Goal: Feedback & Contribution: Contribute content

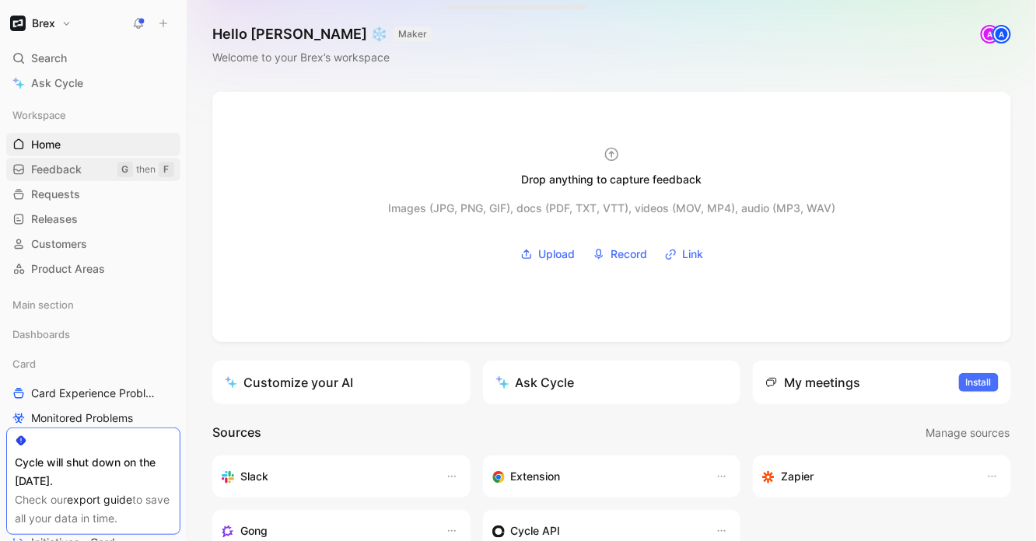
click at [74, 164] on span "Feedback" at bounding box center [56, 170] width 51 height 16
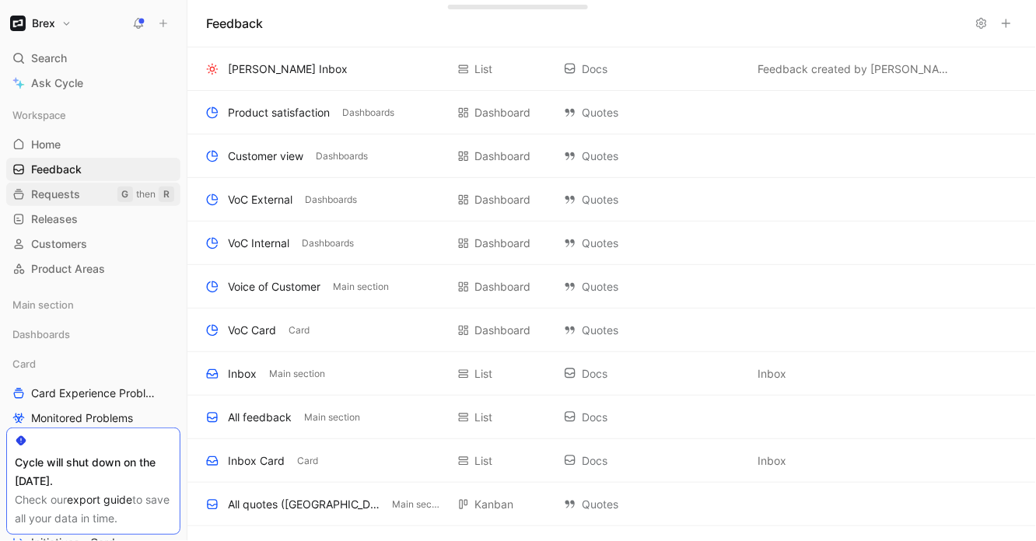
click at [68, 190] on span "Requests" at bounding box center [55, 195] width 49 height 16
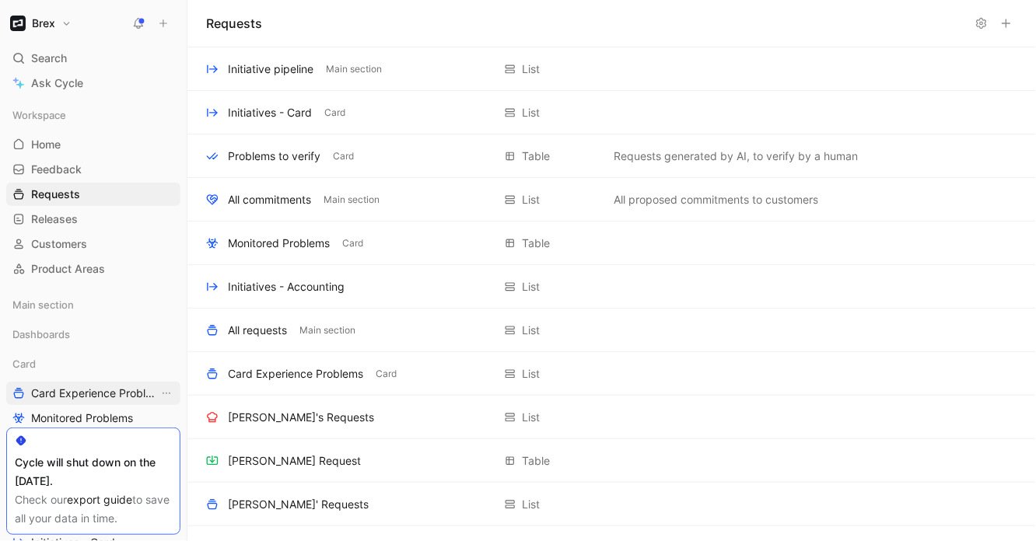
click at [71, 390] on span "Card Experience Problems" at bounding box center [95, 394] width 128 height 16
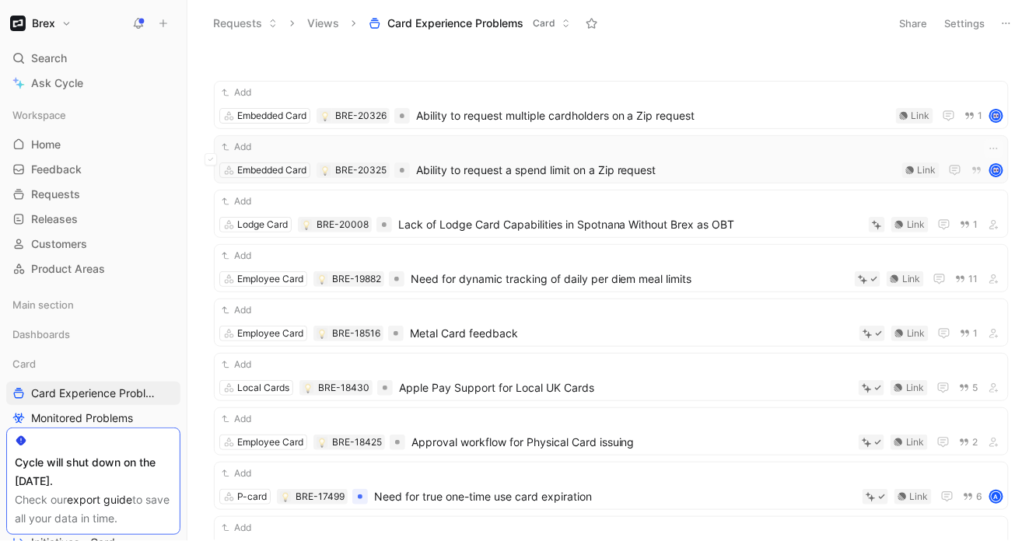
click at [509, 164] on span "Ability to request a spend limit on a Zip request" at bounding box center [656, 170] width 480 height 19
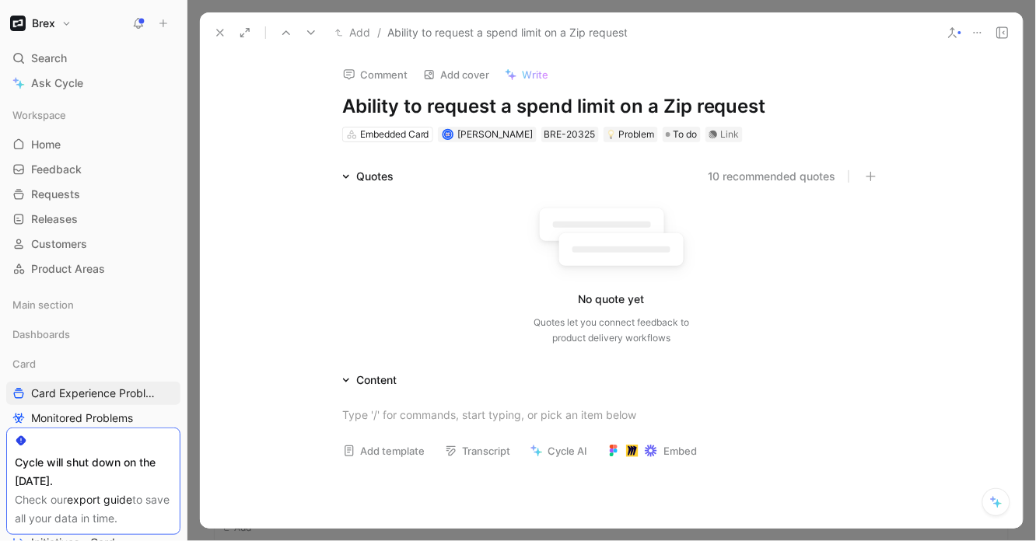
click at [771, 180] on button "10 recommended quotes" at bounding box center [772, 176] width 128 height 19
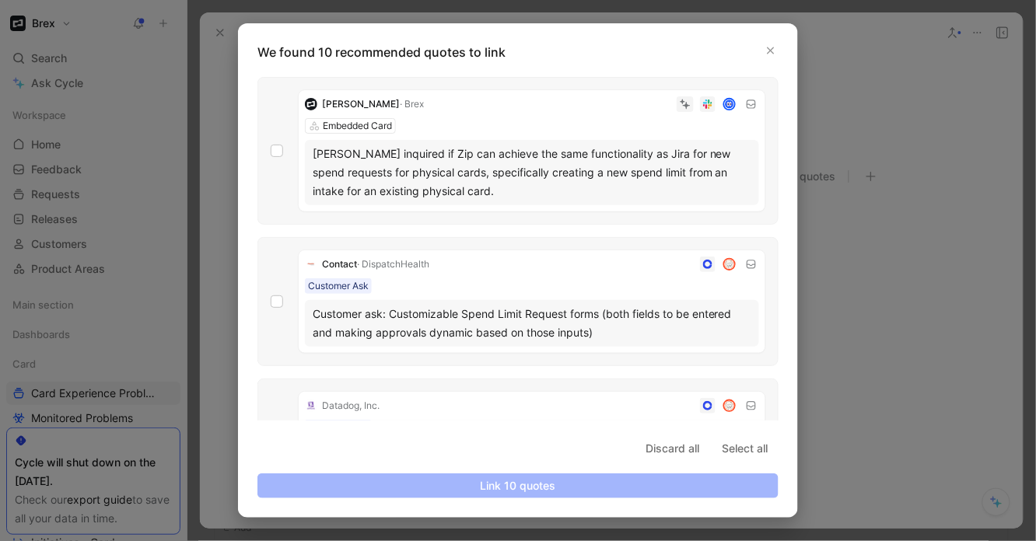
click at [496, 163] on div "[PERSON_NAME] inquired if Zip can achieve the same functionality as Jira for ne…" at bounding box center [532, 173] width 439 height 56
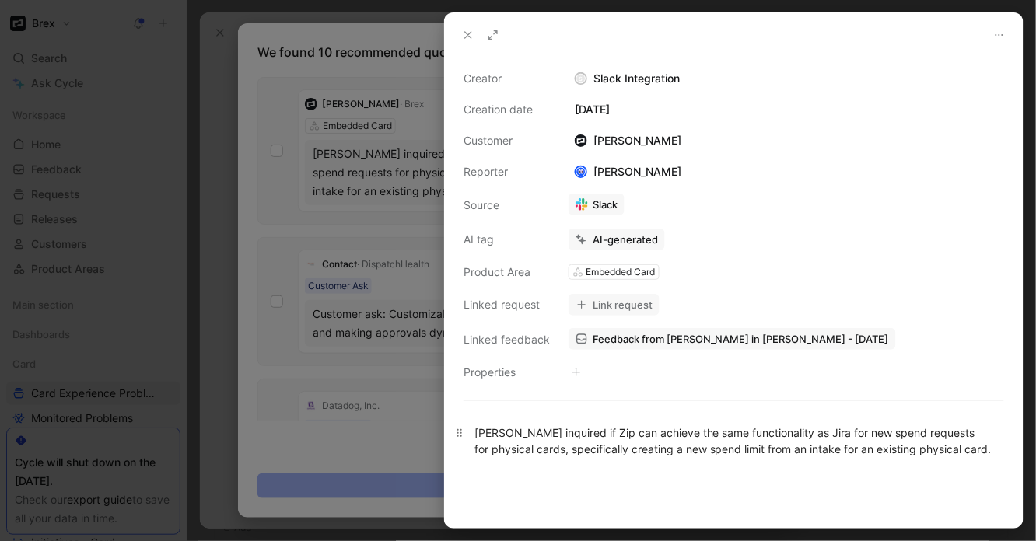
click at [592, 436] on div "[PERSON_NAME] inquired if Zip can achieve the same functionality as Jira for ne…" at bounding box center [733, 441] width 519 height 33
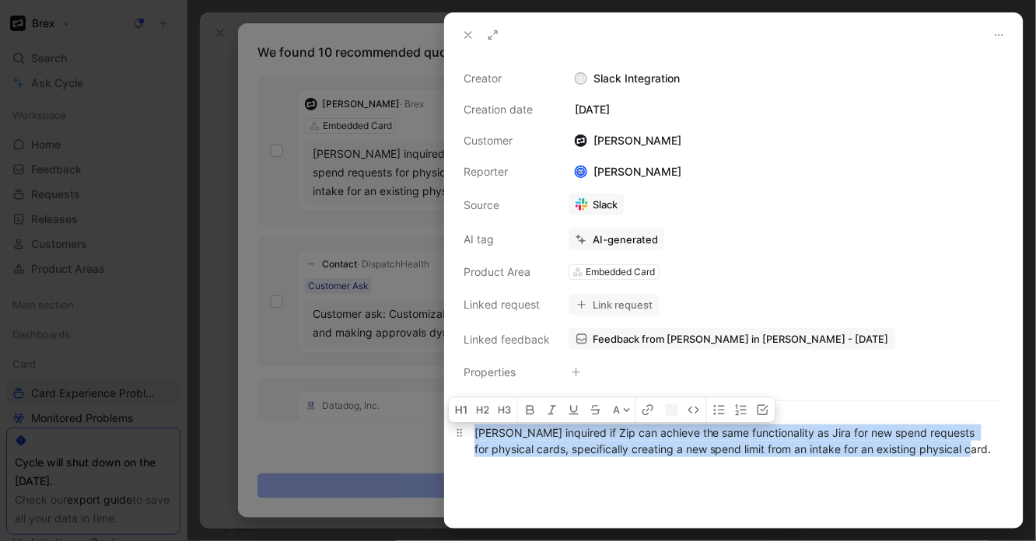
click at [592, 436] on div "[PERSON_NAME] inquired if Zip can achieve the same functionality as Jira for ne…" at bounding box center [733, 441] width 519 height 33
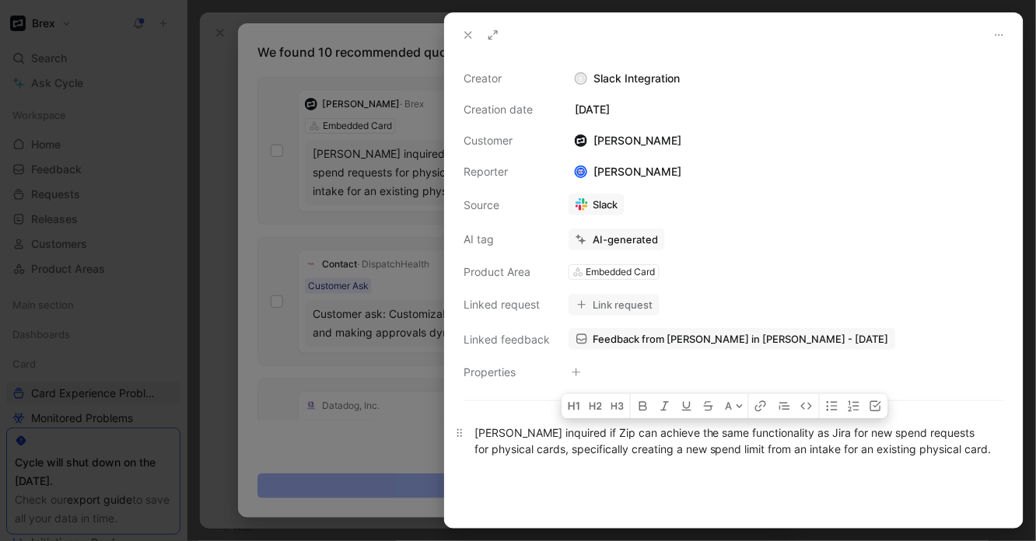
click at [606, 443] on div "[PERSON_NAME] inquired if Zip can achieve the same functionality as Jira for ne…" at bounding box center [733, 441] width 519 height 33
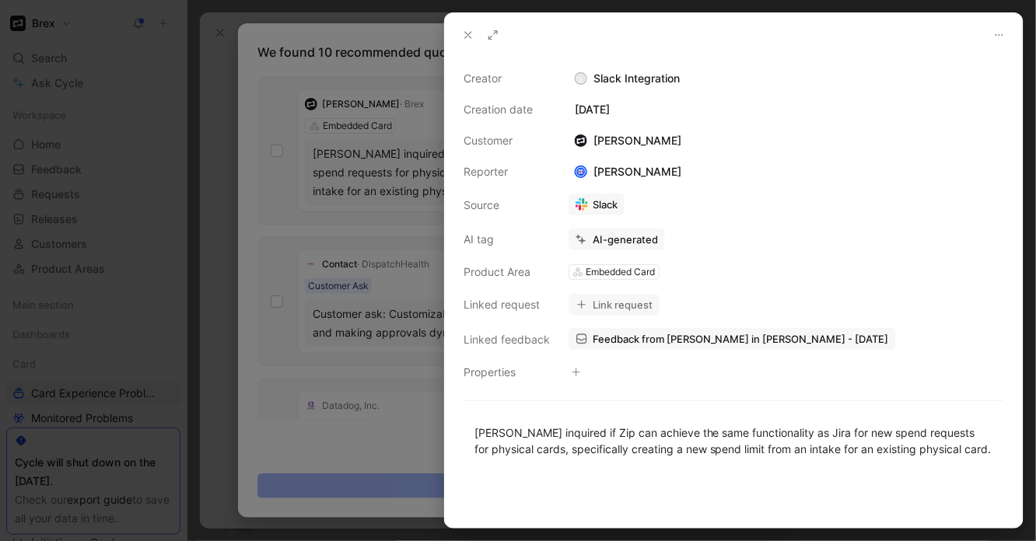
click at [638, 341] on span "Feedback from [PERSON_NAME] in [PERSON_NAME] - [DATE]" at bounding box center [741, 339] width 296 height 14
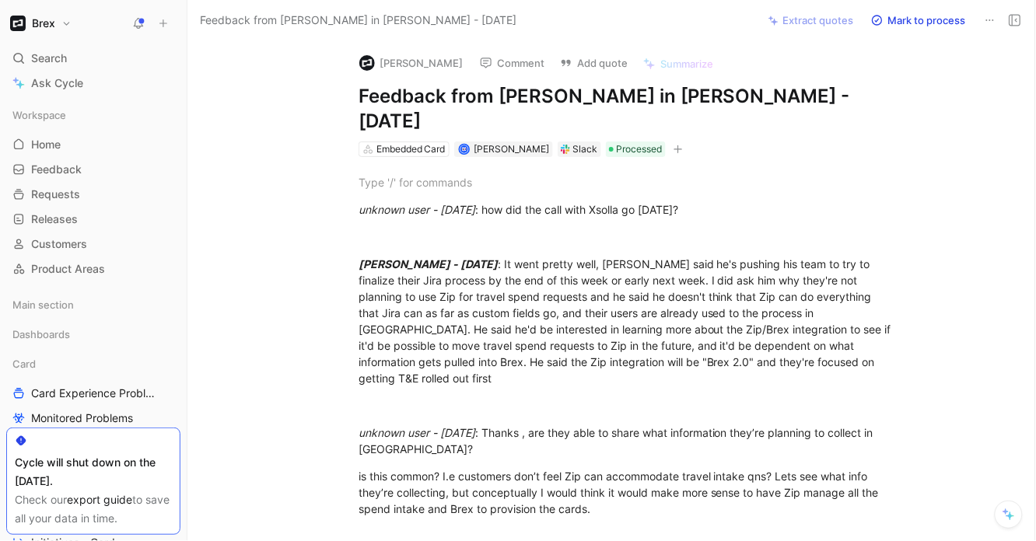
click at [564, 145] on use at bounding box center [565, 149] width 9 height 9
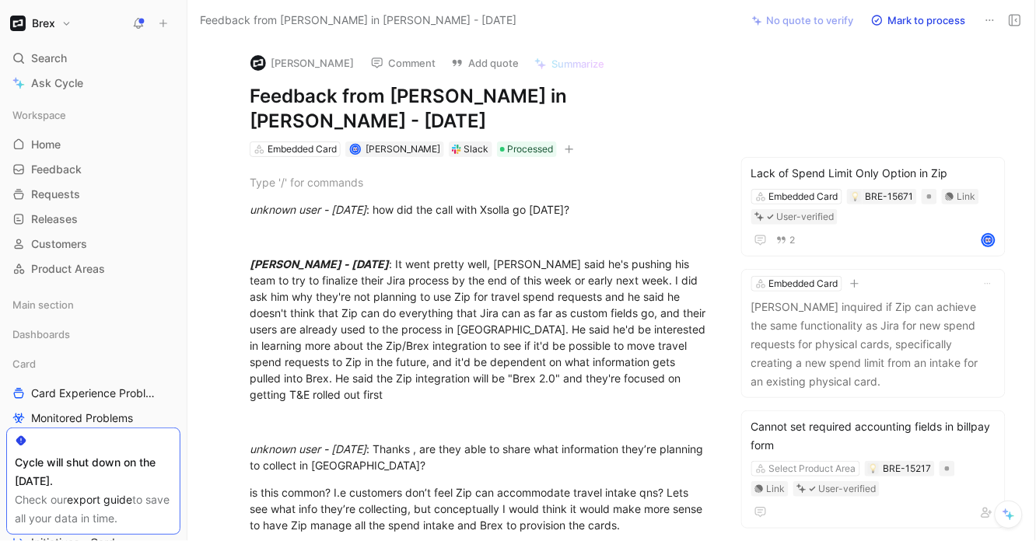
click at [460, 142] on div "Slack" at bounding box center [471, 150] width 44 height 16
click at [552, 201] on div "unknown user - [DATE] : how did the call with Xsolla go [DATE]?" at bounding box center [481, 209] width 462 height 16
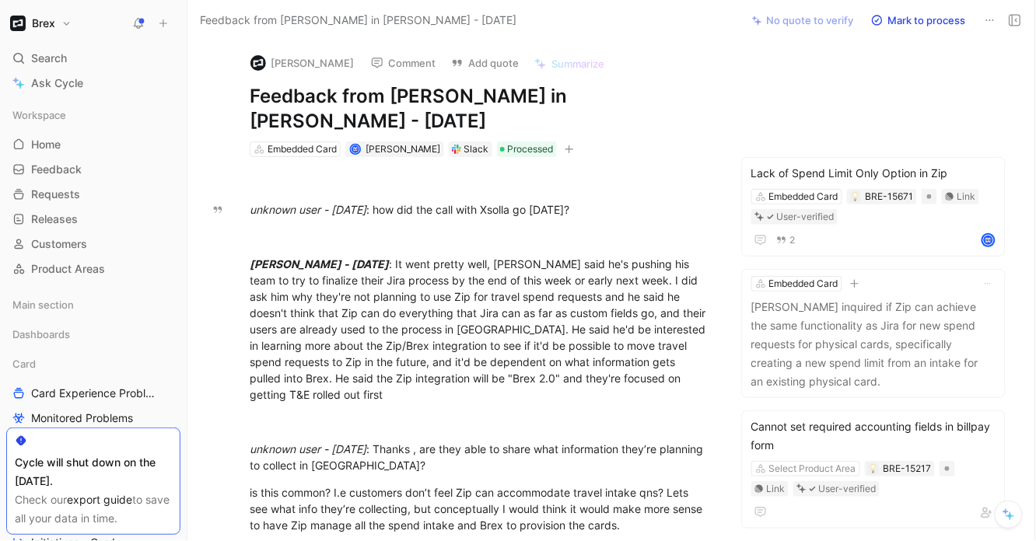
click at [552, 201] on div "unknown user - [DATE] : how did the call with Xsolla go [DATE]?" at bounding box center [481, 209] width 462 height 16
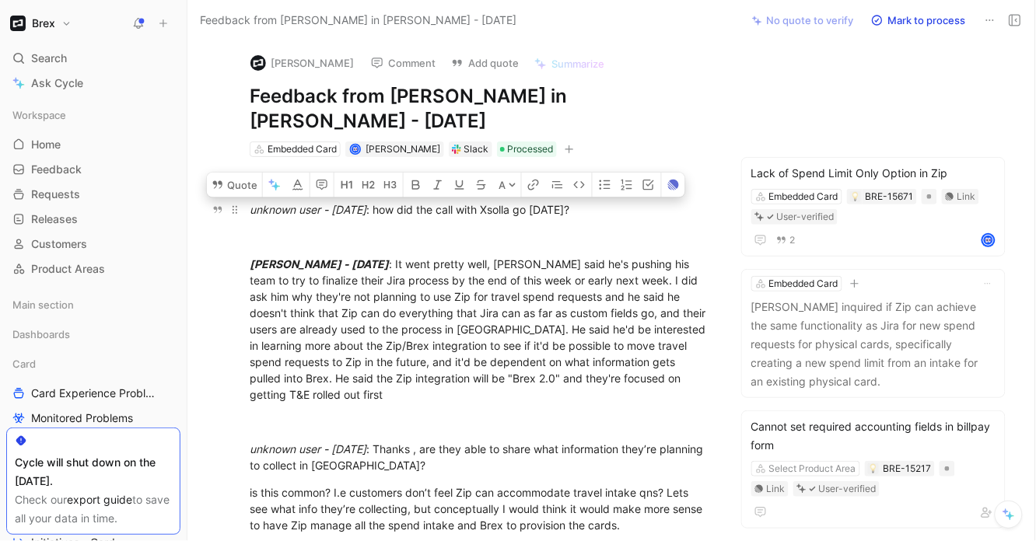
click at [537, 201] on div "unknown user - [DATE] : how did the call with Xsolla go [DATE]?" at bounding box center [481, 209] width 462 height 16
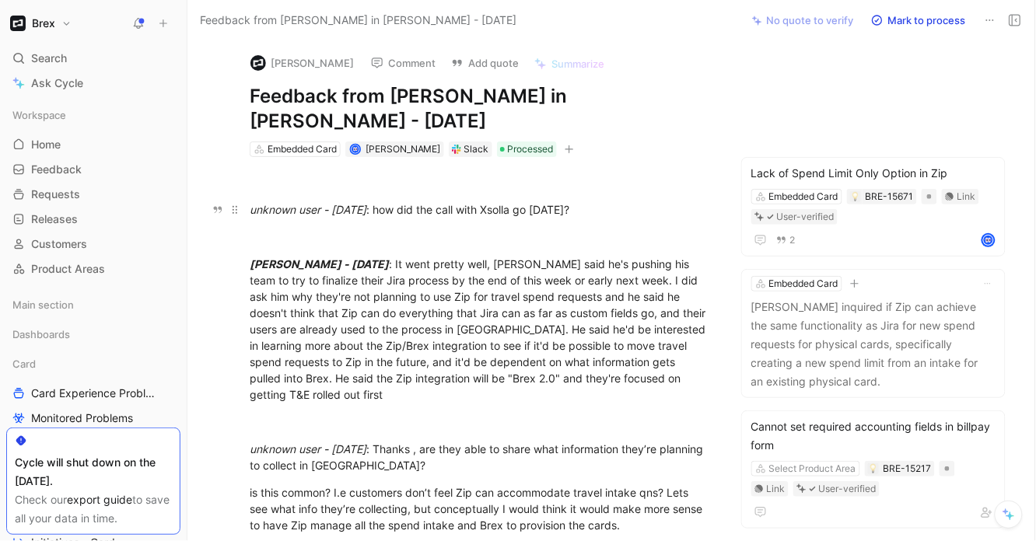
click at [537, 201] on div "unknown user - [DATE] : how did the call with Xsolla go [DATE]?" at bounding box center [481, 209] width 462 height 16
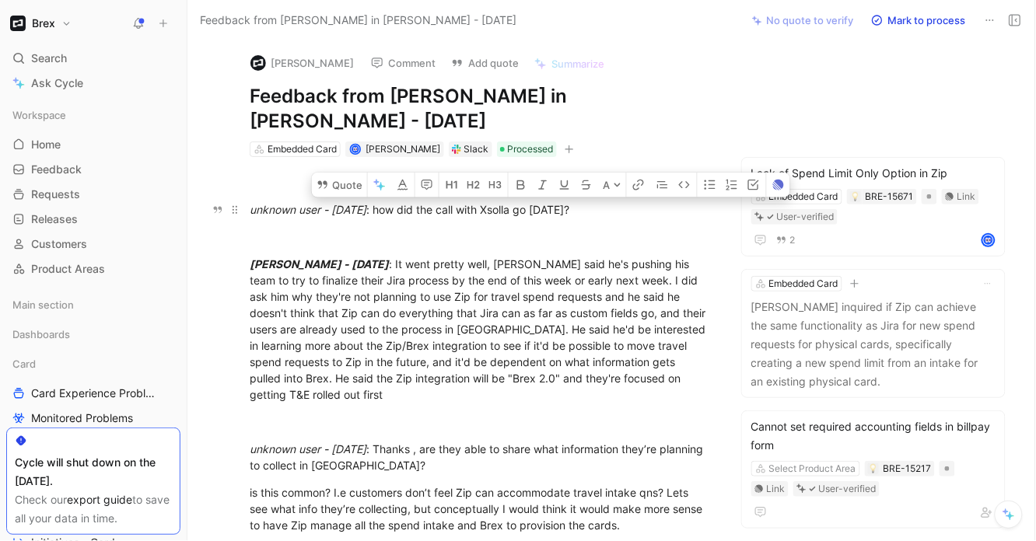
copy div "Xsolla"
click at [532, 314] on div "[PERSON_NAME] - [DATE] : It went pretty well, [PERSON_NAME] said he's pushing h…" at bounding box center [481, 329] width 462 height 147
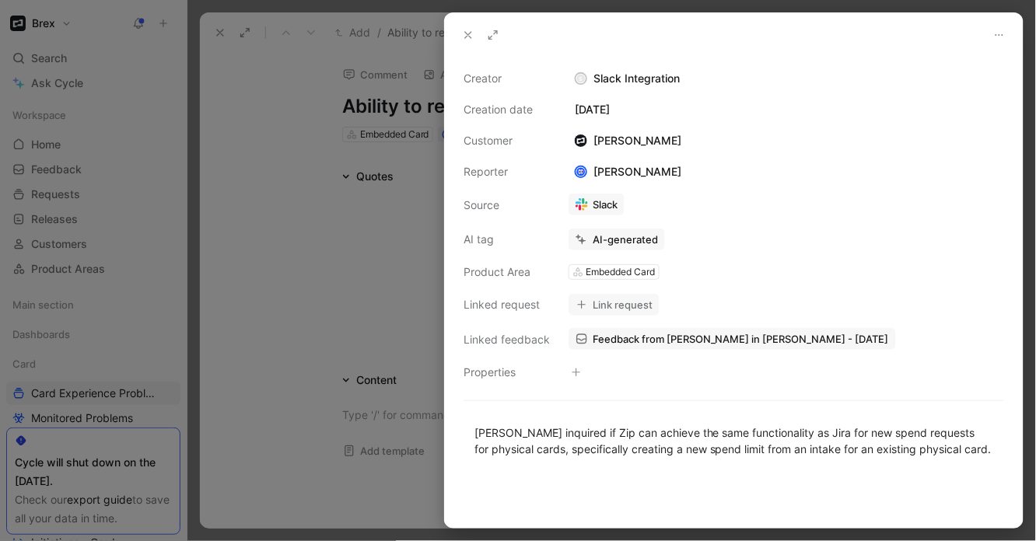
click at [472, 29] on icon at bounding box center [468, 35] width 12 height 12
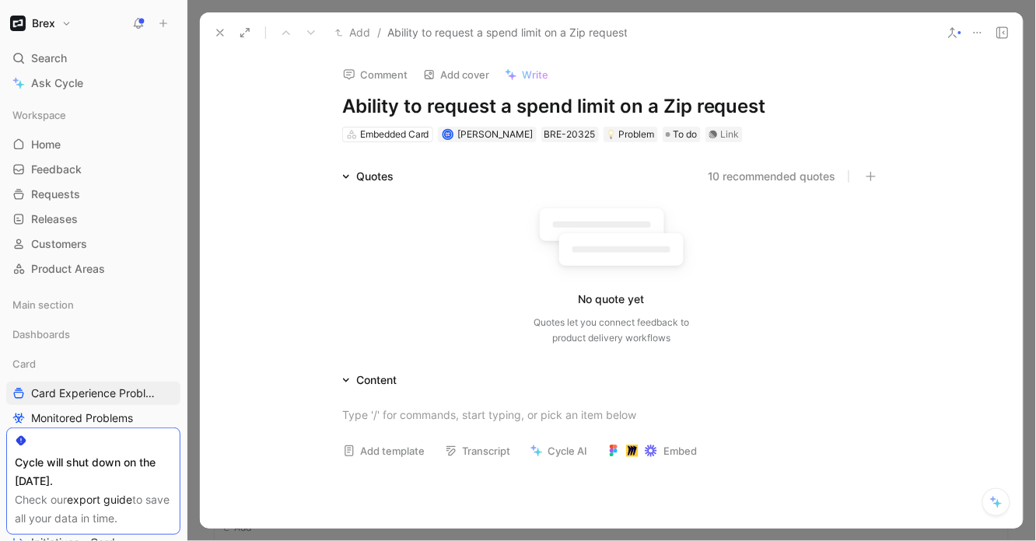
click at [774, 178] on button "10 recommended quotes" at bounding box center [772, 176] width 128 height 19
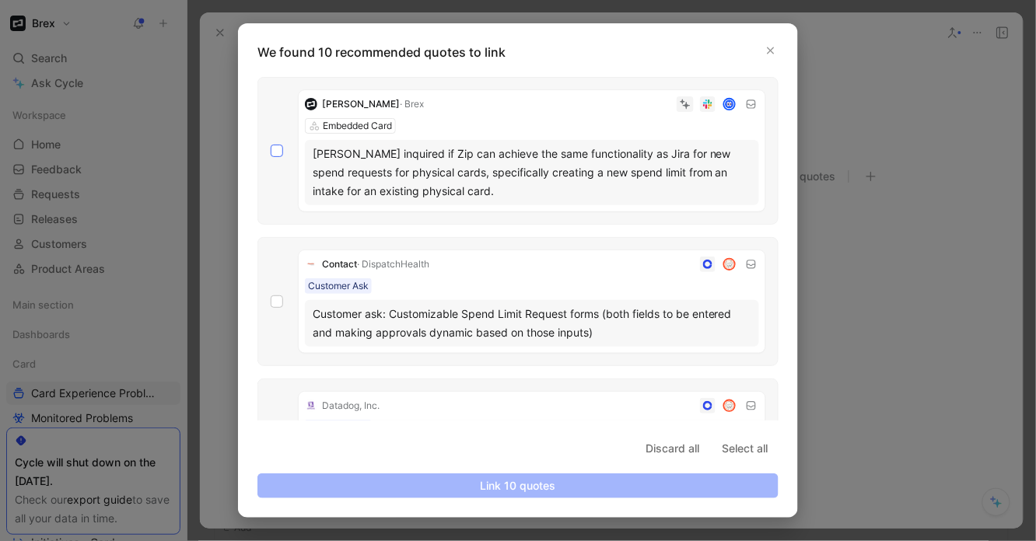
click at [275, 147] on icon at bounding box center [276, 150] width 9 height 9
click at [271, 145] on input "checkbox" at bounding box center [271, 145] width 0 height 0
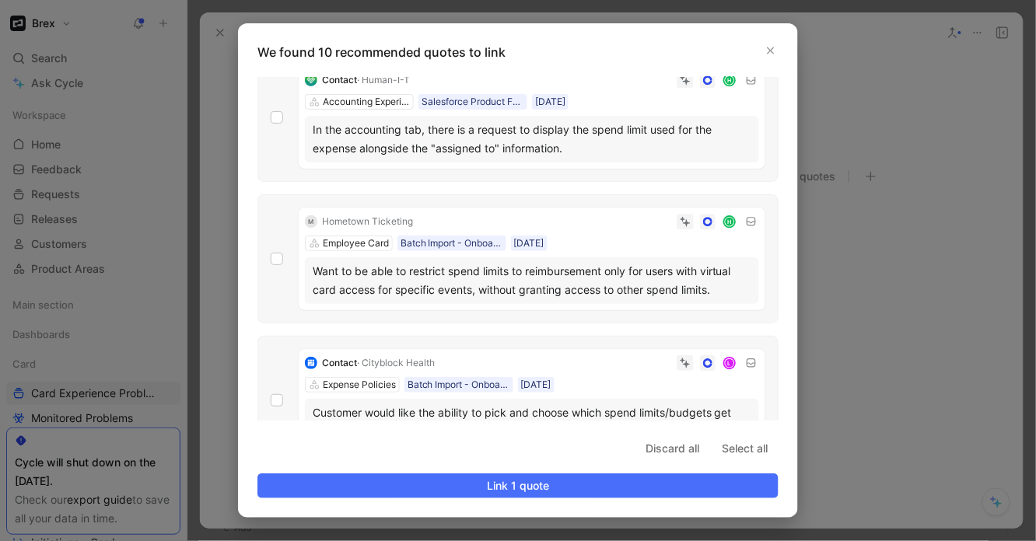
scroll to position [1075, 0]
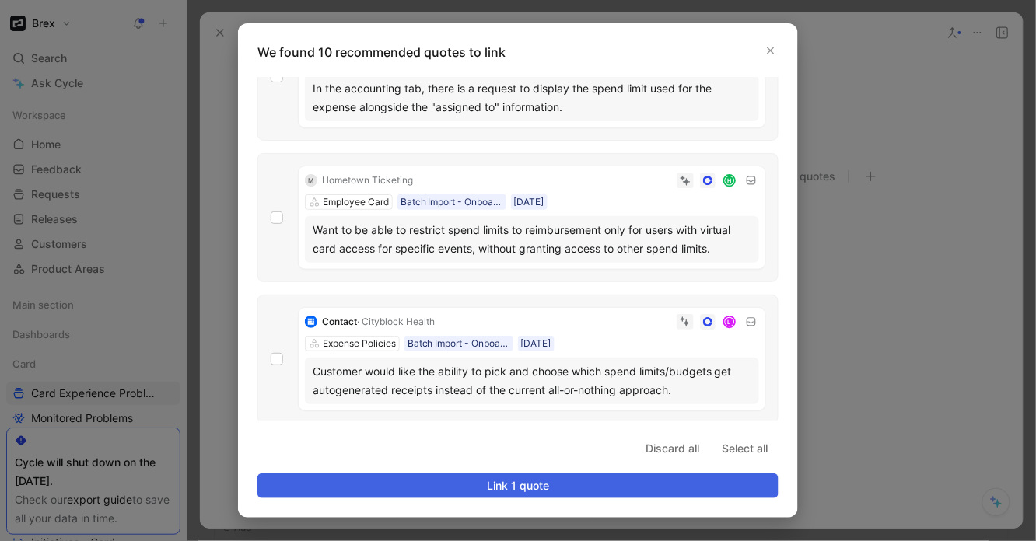
click at [424, 484] on span "Link 1 quote" at bounding box center [518, 486] width 495 height 19
